Goal: Information Seeking & Learning: Learn about a topic

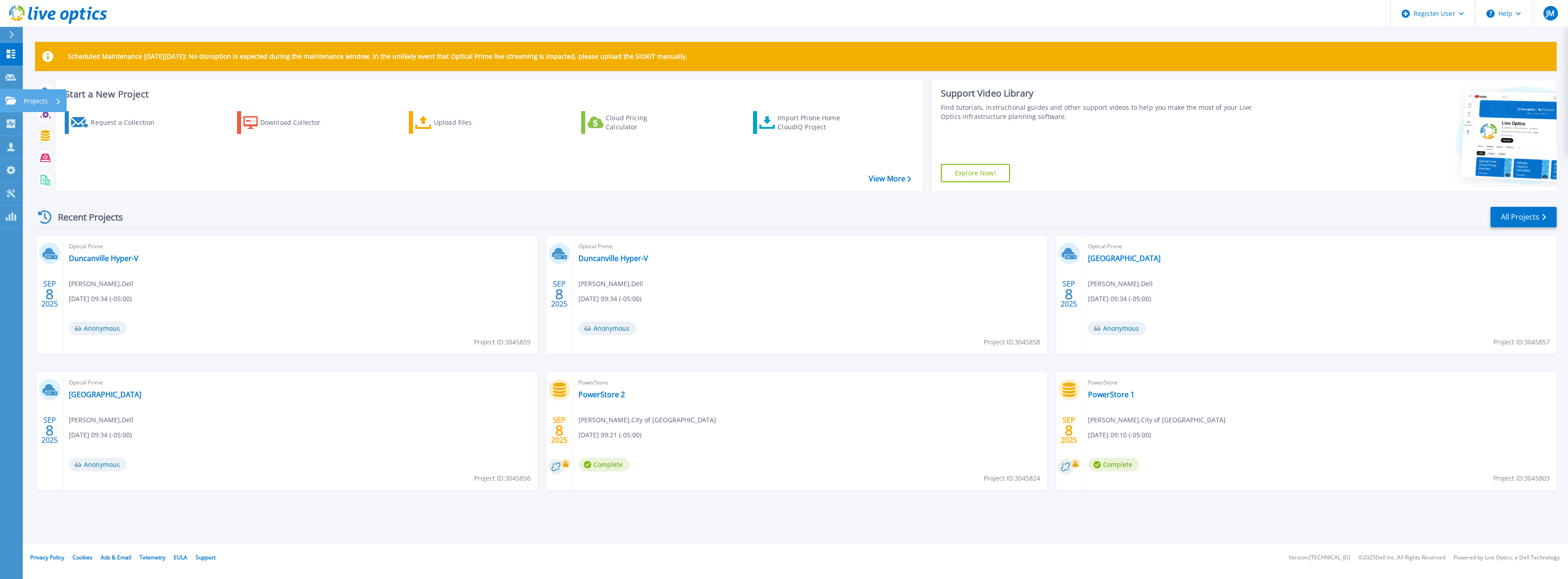
click at [46, 103] on p "Projects" at bounding box center [36, 101] width 24 height 24
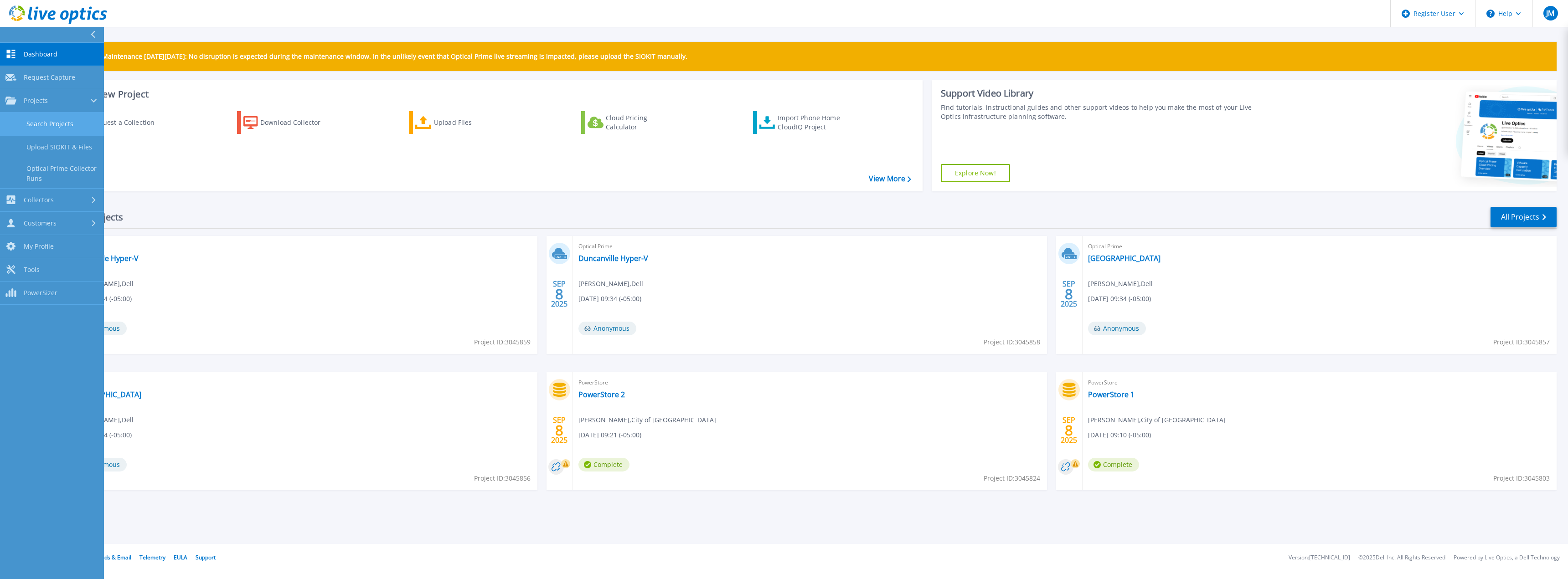
click at [46, 130] on link "Search Projects" at bounding box center [52, 124] width 104 height 23
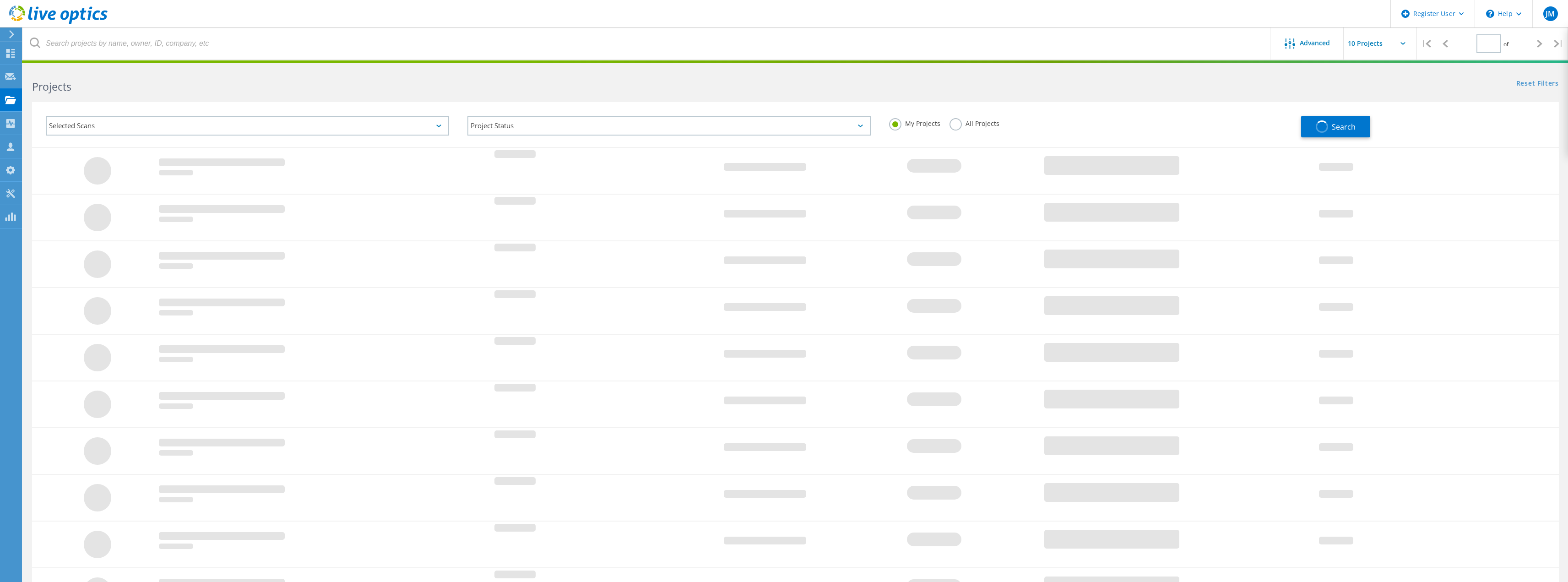
type input "1"
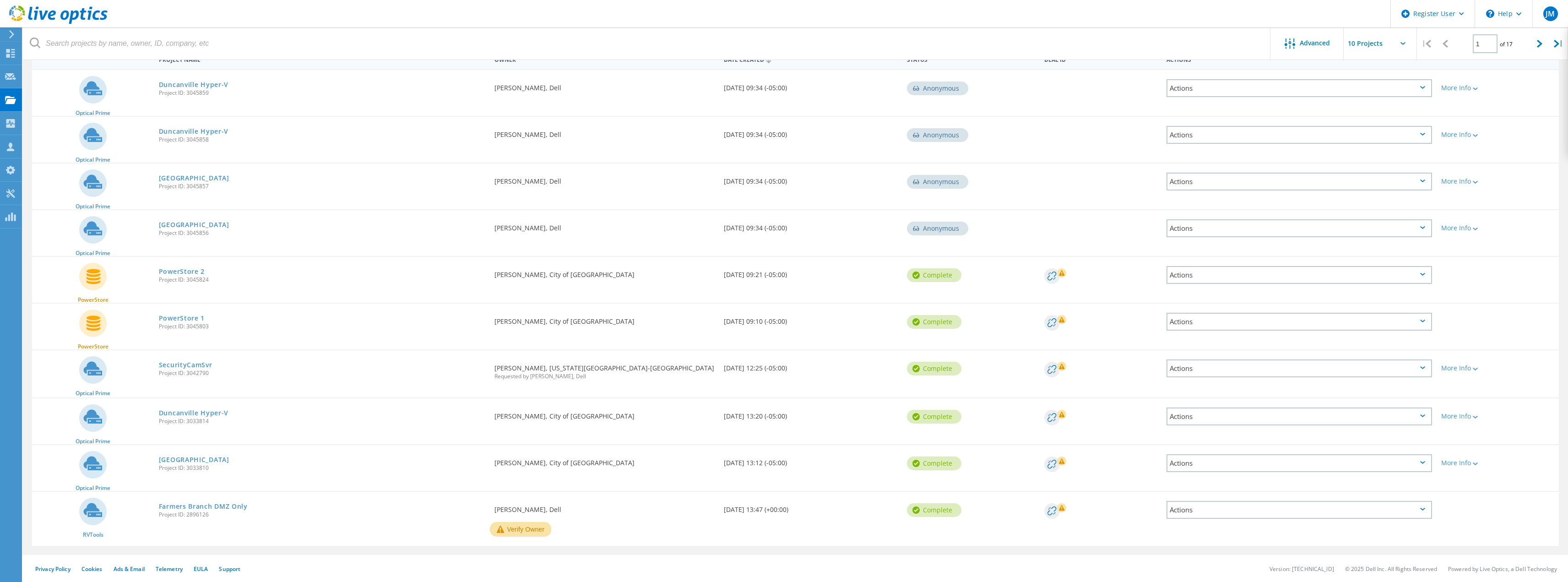
scroll to position [99, 0]
click at [187, 364] on link "SecurityCamSvr" at bounding box center [186, 364] width 54 height 6
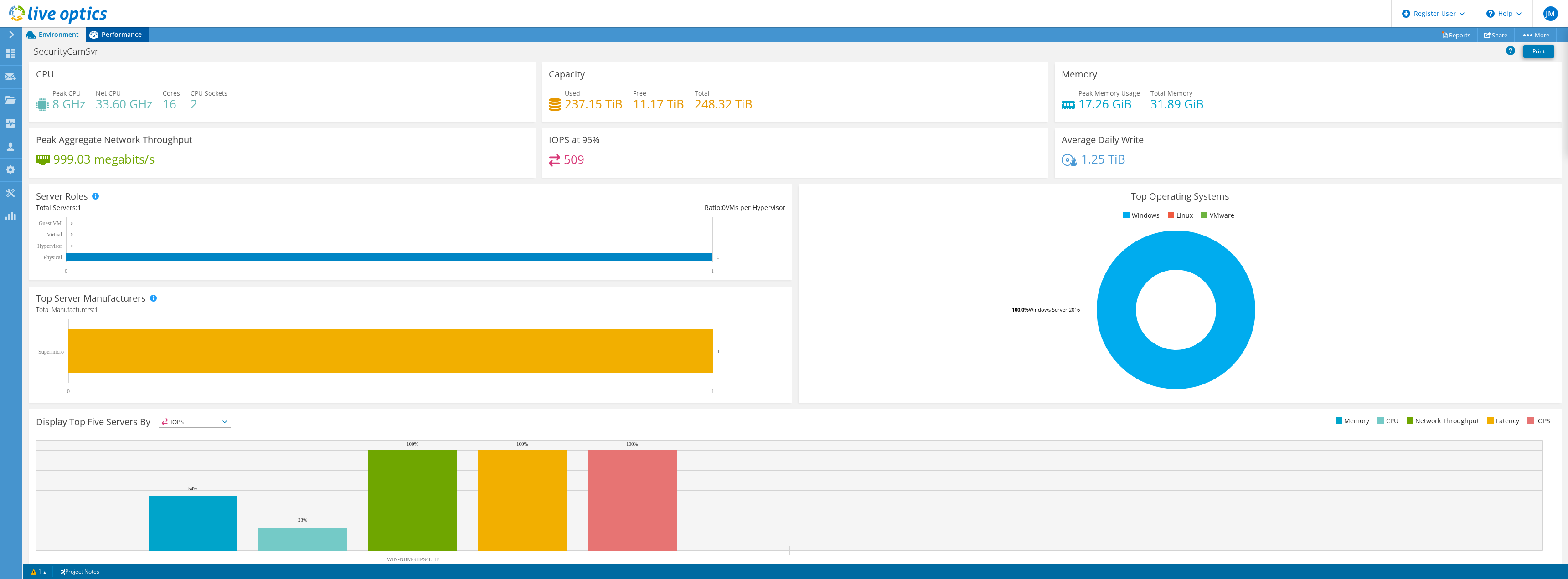
click at [119, 37] on span "Performance" at bounding box center [122, 34] width 40 height 9
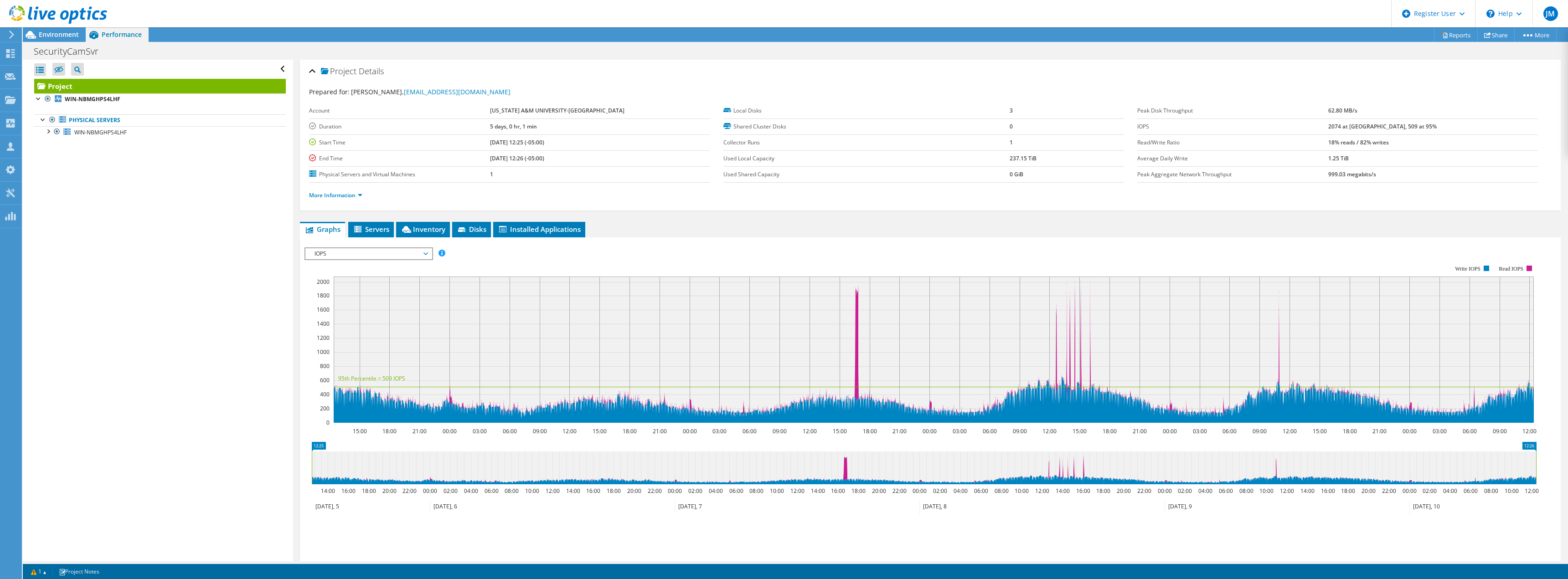
drag, startPoint x: 1039, startPoint y: 176, endPoint x: 1011, endPoint y: 176, distance: 28.0
click at [1015, 176] on td "0 GiB" at bounding box center [1066, 174] width 114 height 16
drag, startPoint x: 1015, startPoint y: 161, endPoint x: 1040, endPoint y: 161, distance: 25.0
click at [1040, 161] on td "237.15 TiB" at bounding box center [1066, 158] width 114 height 16
click at [1039, 161] on td "237.15 TiB" at bounding box center [1066, 158] width 114 height 16
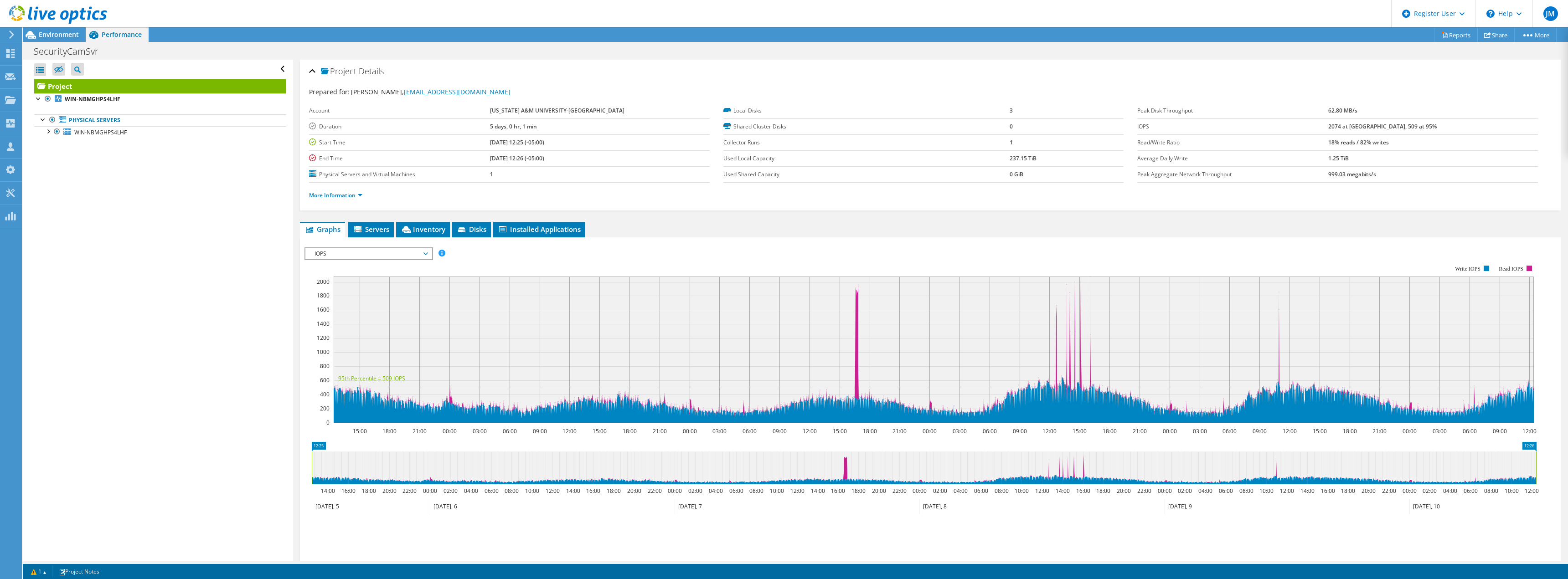
drag, startPoint x: 1048, startPoint y: 161, endPoint x: 975, endPoint y: 165, distance: 73.1
click at [975, 165] on tr "Used Local Capacity 237.15 TiB" at bounding box center [923, 158] width 400 height 16
click at [991, 156] on label "Used Local Capacity" at bounding box center [866, 158] width 286 height 9
drag, startPoint x: 1010, startPoint y: 155, endPoint x: 1015, endPoint y: 155, distance: 5.0
click at [1012, 155] on b "237.15 TiB" at bounding box center [1023, 158] width 27 height 8
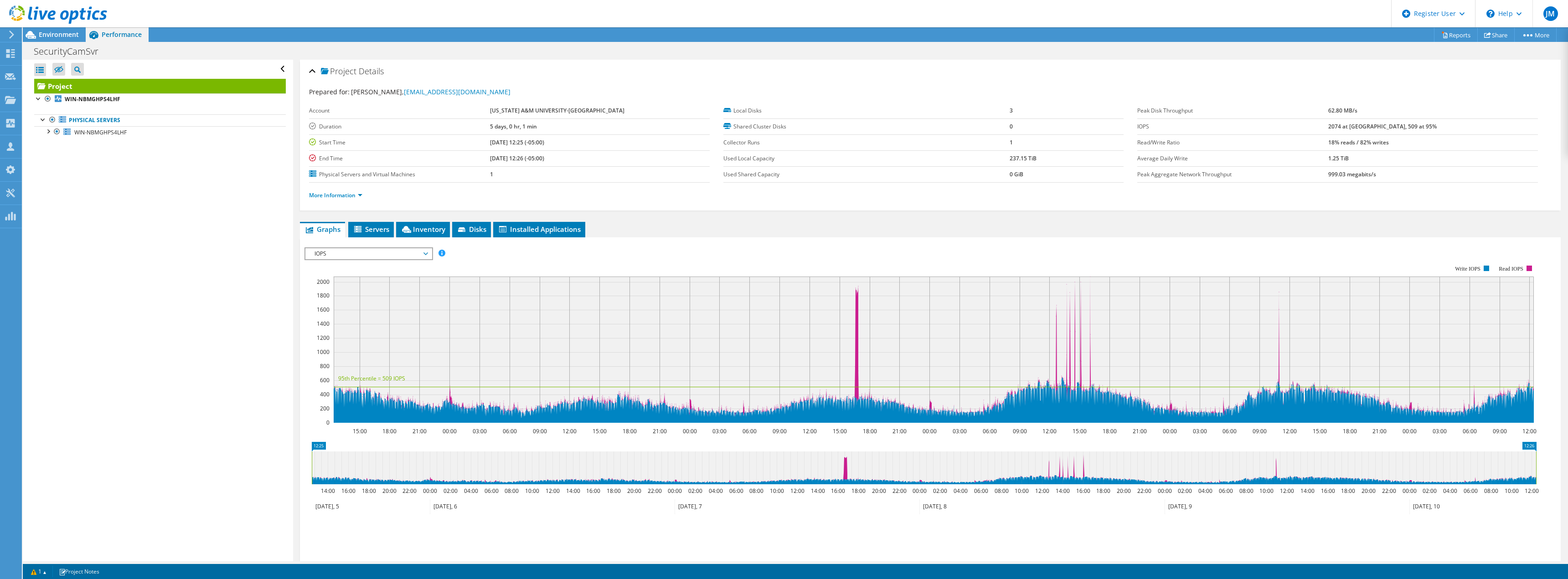
click at [212, 39] on div "Project Actions Project Actions Reports Share More" at bounding box center [795, 35] width 1545 height 15
click at [374, 11] on header "JM Dell User Jeremy Mason Jeremy.Mason@Dell.com Dell My Profile Log Out \n Help…" at bounding box center [784, 13] width 1568 height 27
click at [36, 99] on div at bounding box center [38, 98] width 9 height 9
click at [115, 99] on b "WIN-NBMGHPS4LHF" at bounding box center [92, 99] width 55 height 8
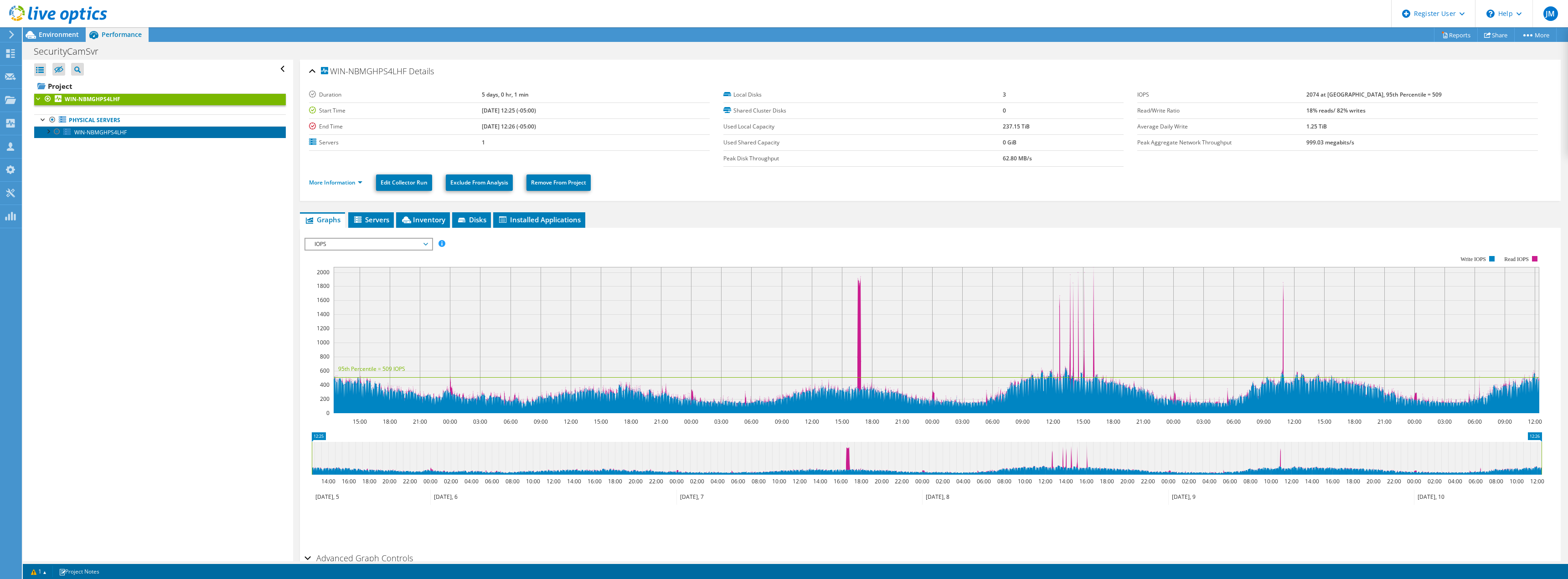
click at [109, 131] on span "WIN-NBMGHPS4LHF" at bounding box center [100, 132] width 52 height 8
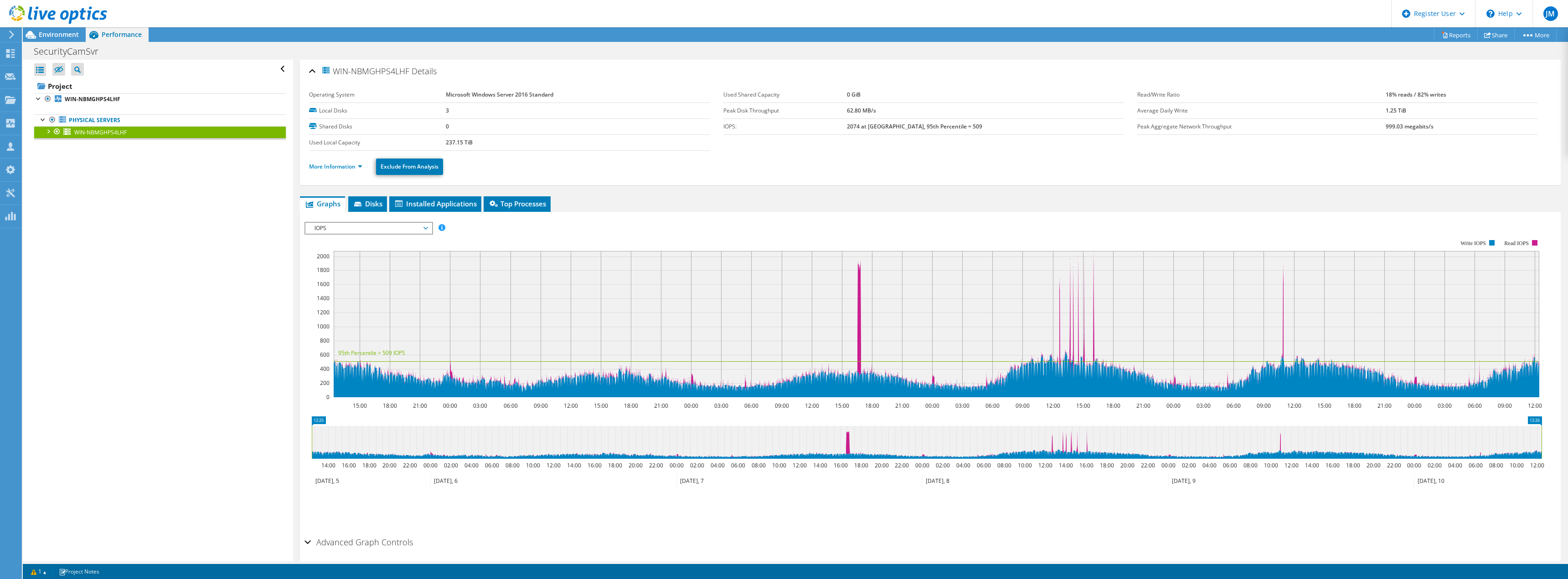
click at [48, 134] on div at bounding box center [47, 130] width 9 height 9
click at [93, 124] on link "Physical Servers" at bounding box center [159, 120] width 251 height 12
click at [99, 99] on b "WIN-NBMGHPS4LHF" at bounding box center [92, 99] width 55 height 8
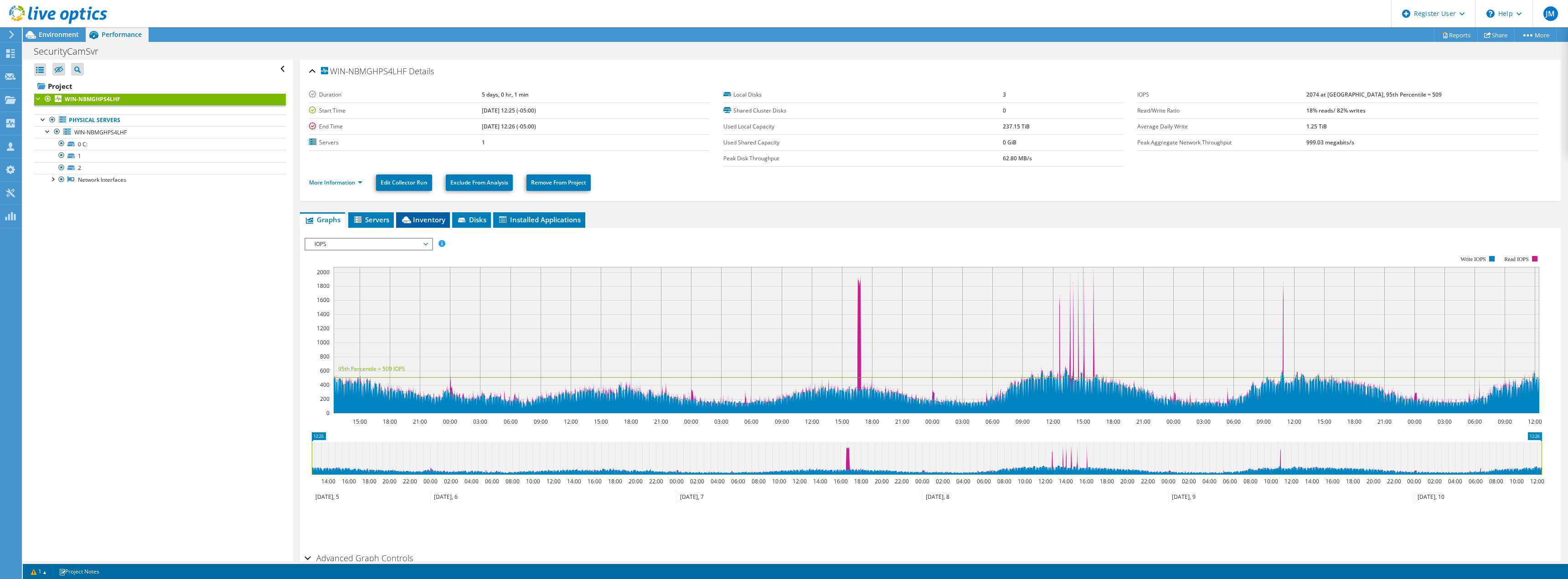
click at [430, 214] on li "Inventory" at bounding box center [423, 220] width 54 height 15
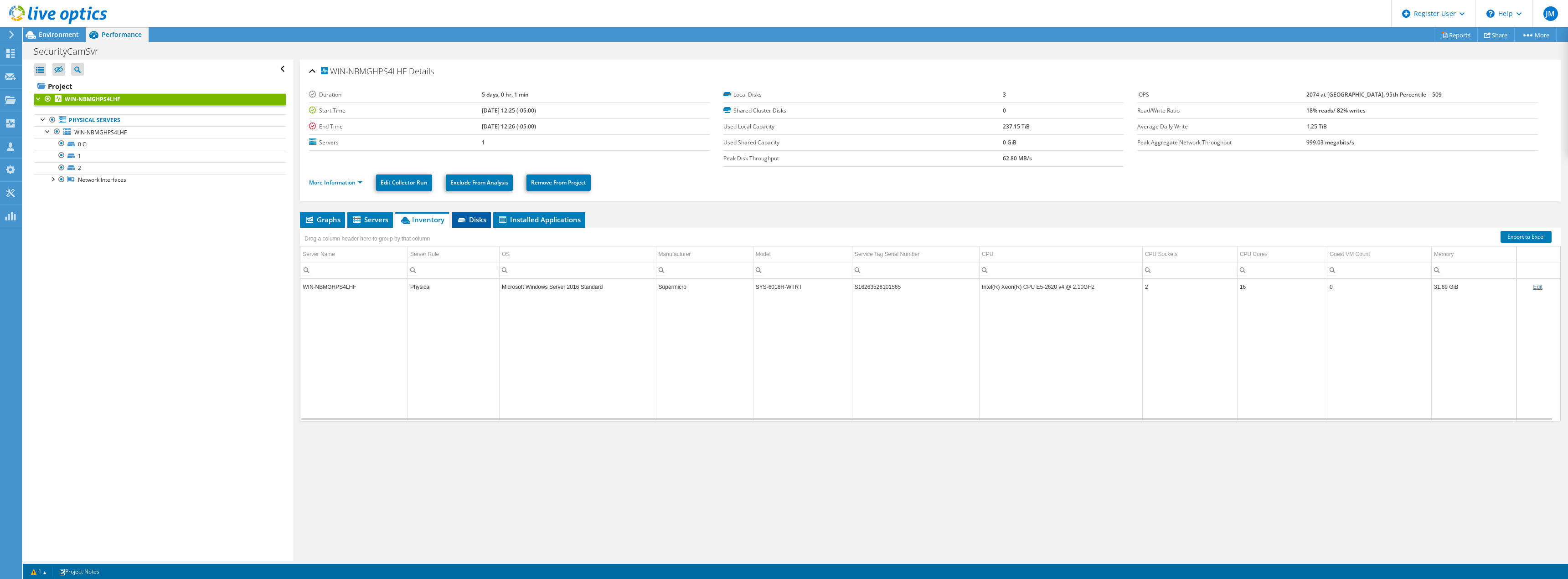
click at [463, 220] on icon at bounding box center [463, 221] width 9 height 6
click at [348, 282] on td "WIN-NBMGHPS4LHF" at bounding box center [362, 283] width 124 height 16
click at [438, 282] on td "0 C:" at bounding box center [481, 283] width 113 height 16
click at [528, 219] on span "Installed Applications" at bounding box center [539, 219] width 83 height 9
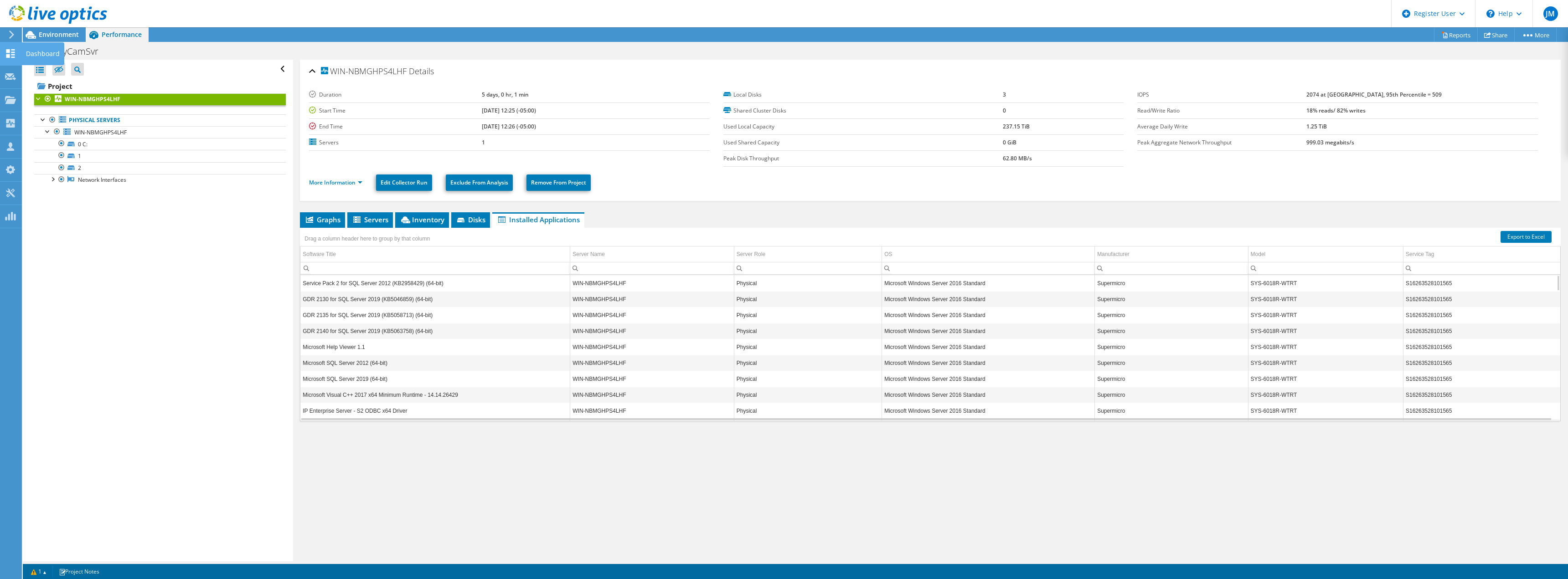
click at [44, 52] on div "Dashboard" at bounding box center [43, 54] width 43 height 23
